Goal: Find specific page/section: Find specific page/section

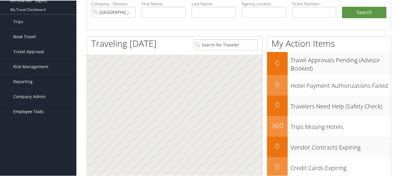
scroll to position [59, 0]
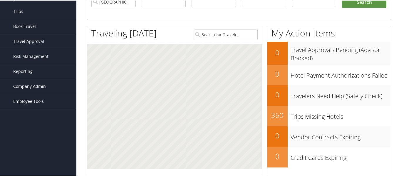
click at [39, 85] on span "Company Admin" at bounding box center [29, 86] width 33 height 15
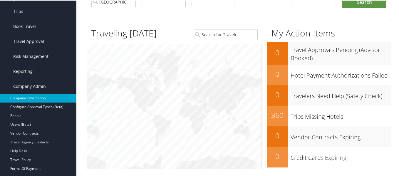
click at [27, 96] on link "Company Information" at bounding box center [38, 97] width 76 height 9
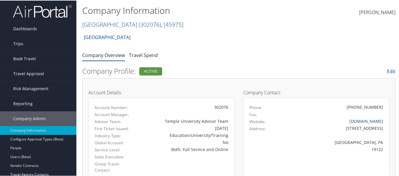
click at [120, 25] on link "Temple University ( 302076 ) , [ 45975 ]" at bounding box center [132, 24] width 101 height 8
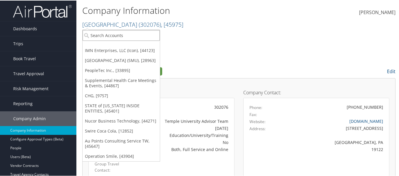
click at [109, 36] on input "search" at bounding box center [121, 34] width 77 height 11
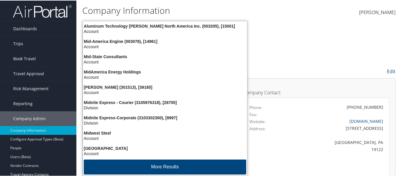
type input "midg"
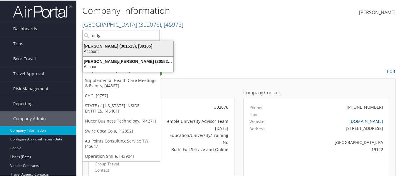
click at [118, 47] on div "Midgley Huber (301513), [39185]" at bounding box center [128, 45] width 98 height 5
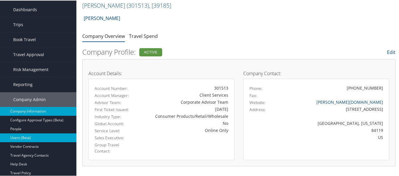
scroll to position [29, 0]
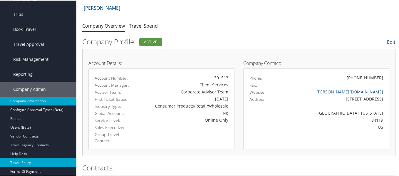
click at [29, 161] on link "Travel Policy" at bounding box center [38, 162] width 76 height 9
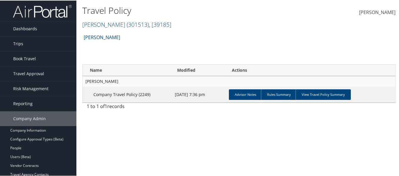
drag, startPoint x: 314, startPoint y: 92, endPoint x: 303, endPoint y: 69, distance: 26.2
click at [314, 93] on link "View Travel Policy Summary" at bounding box center [323, 94] width 55 height 11
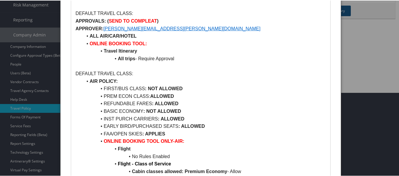
scroll to position [118, 0]
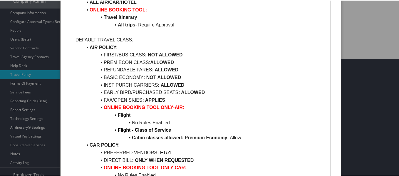
drag, startPoint x: 107, startPoint y: 55, endPoint x: 191, endPoint y: 56, distance: 83.8
click at [191, 56] on li "FIRST/BUS CLASS : NOT ALLOWED" at bounding box center [205, 55] width 244 height 8
drag, startPoint x: 104, startPoint y: 61, endPoint x: 189, endPoint y: 63, distance: 85.9
click at [189, 63] on li "PREM ECON CLASS: ALLOWED" at bounding box center [205, 62] width 244 height 8
drag, startPoint x: 106, startPoint y: 69, endPoint x: 188, endPoint y: 69, distance: 82.6
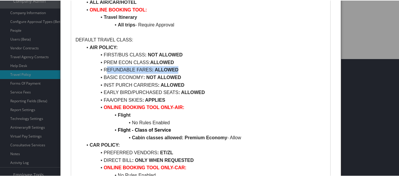
click at [188, 69] on li "REFUNDABLE FARES : ALLOWED" at bounding box center [205, 70] width 244 height 8
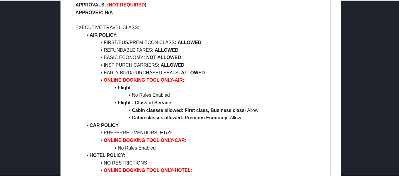
scroll to position [219, 0]
